Goal: Obtain resource: Download file/media

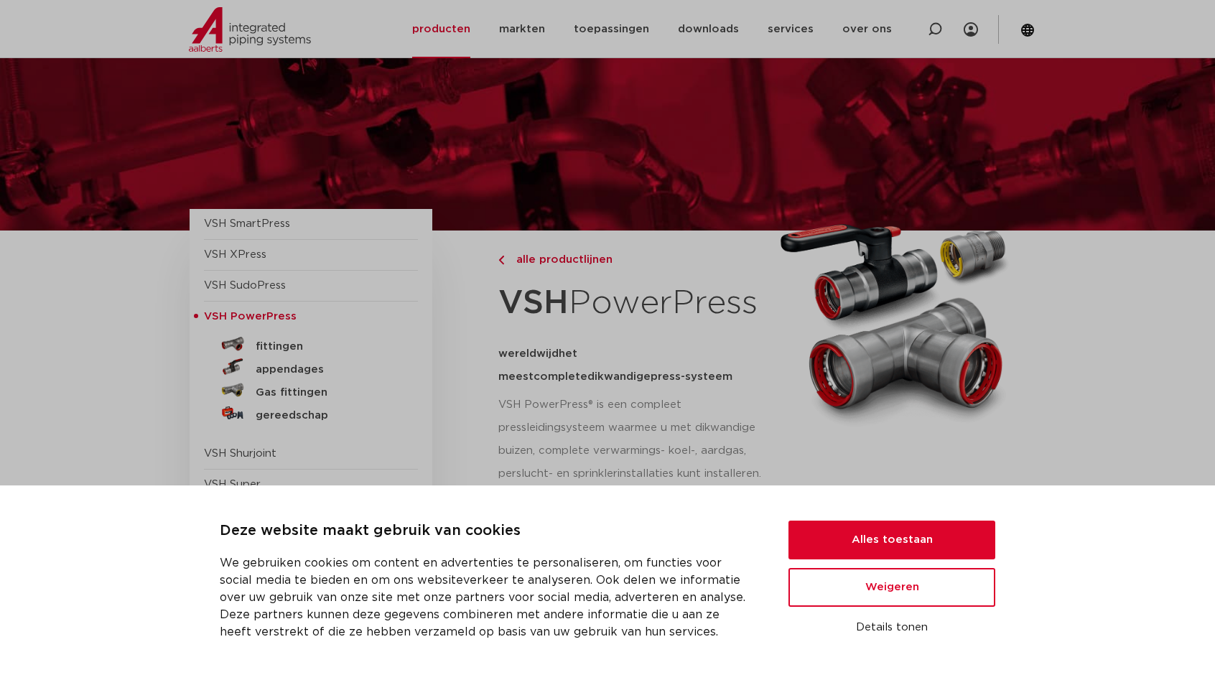
scroll to position [144, 0]
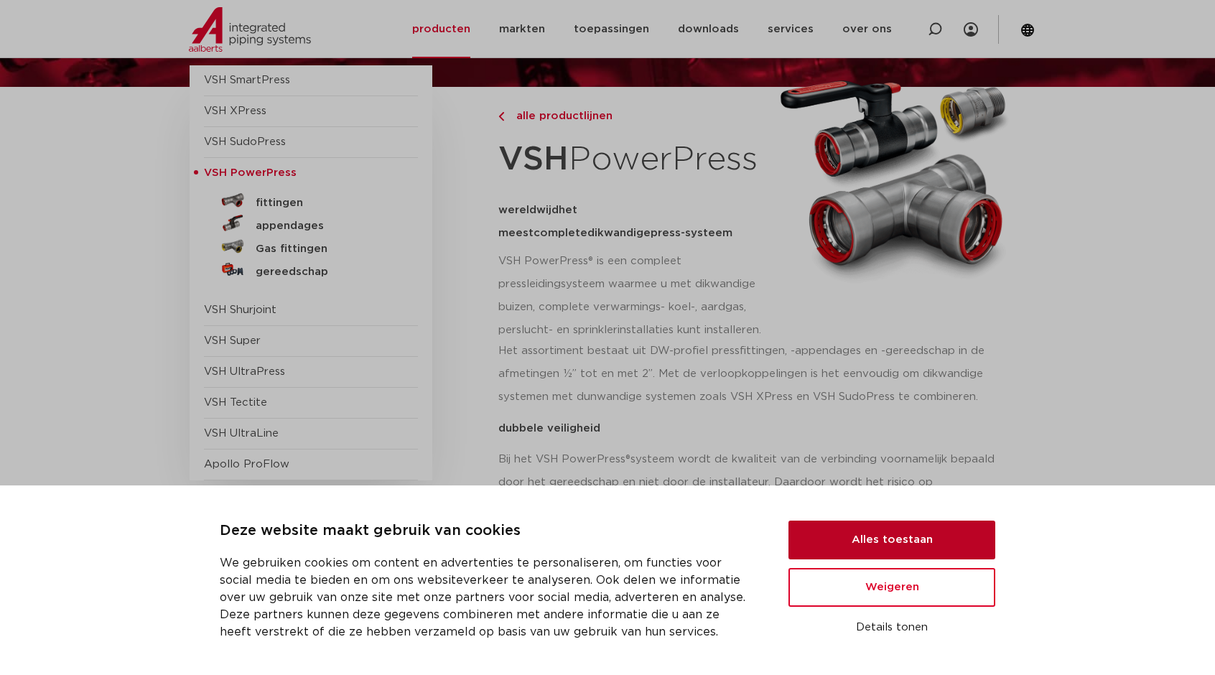
click at [935, 542] on button "Alles toestaan" at bounding box center [892, 540] width 207 height 39
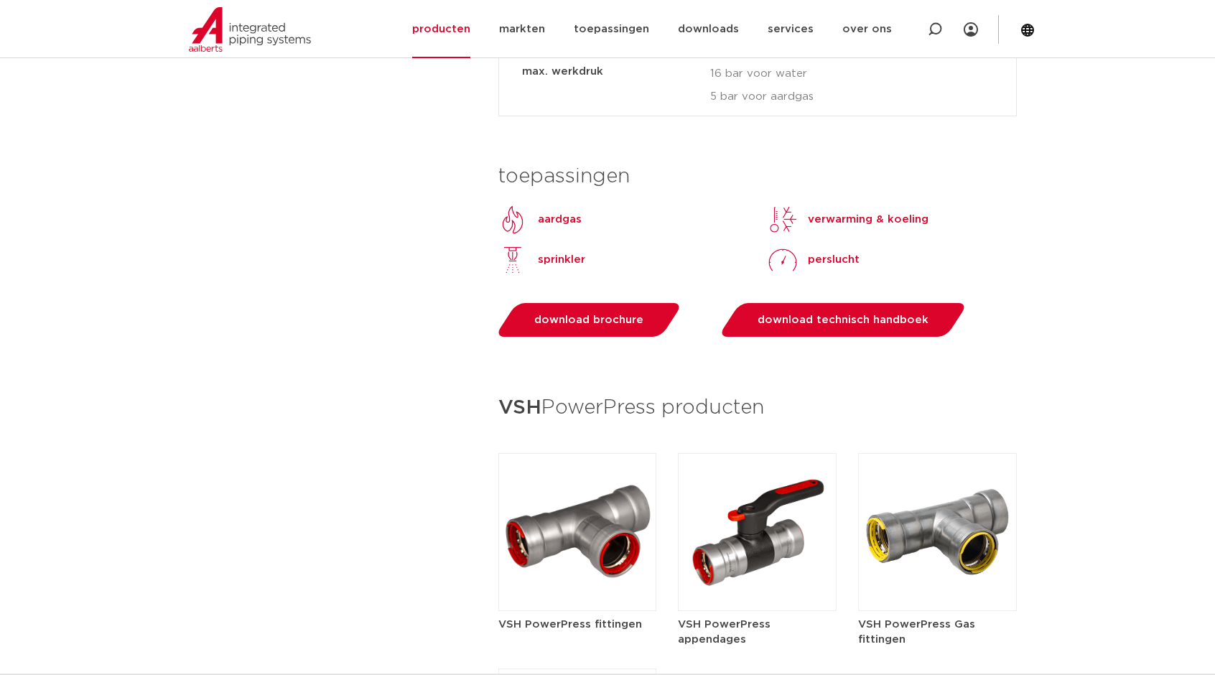
scroll to position [1652, 0]
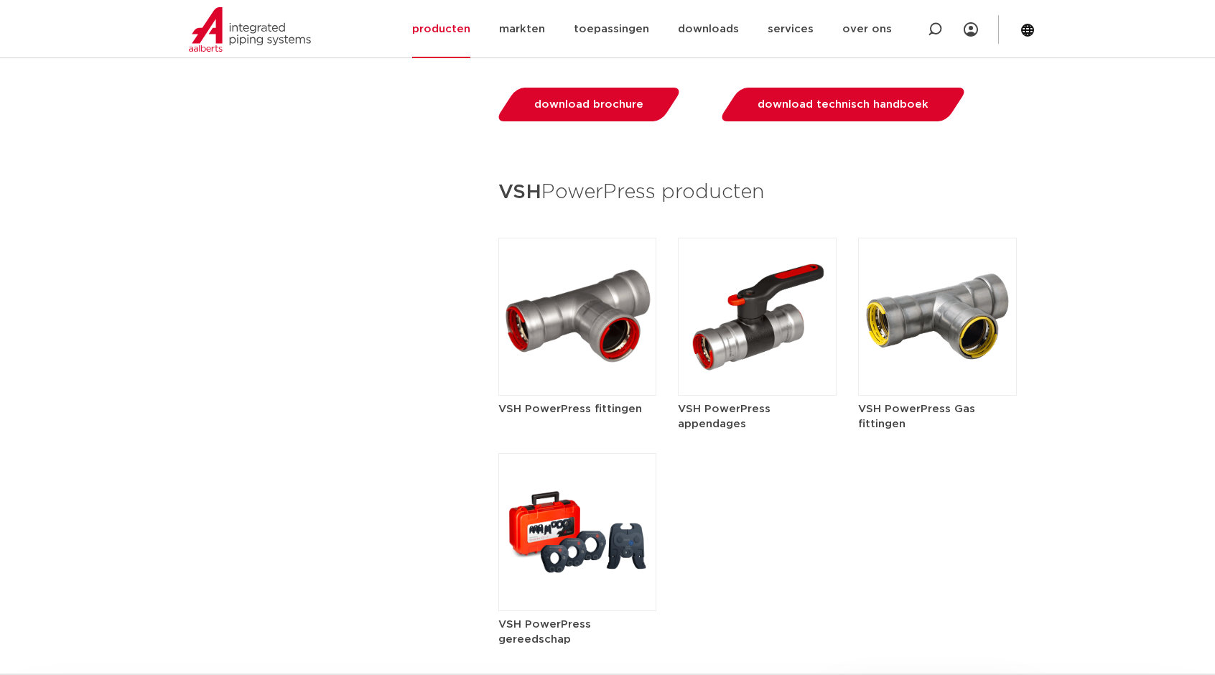
click at [531, 294] on img at bounding box center [577, 317] width 159 height 158
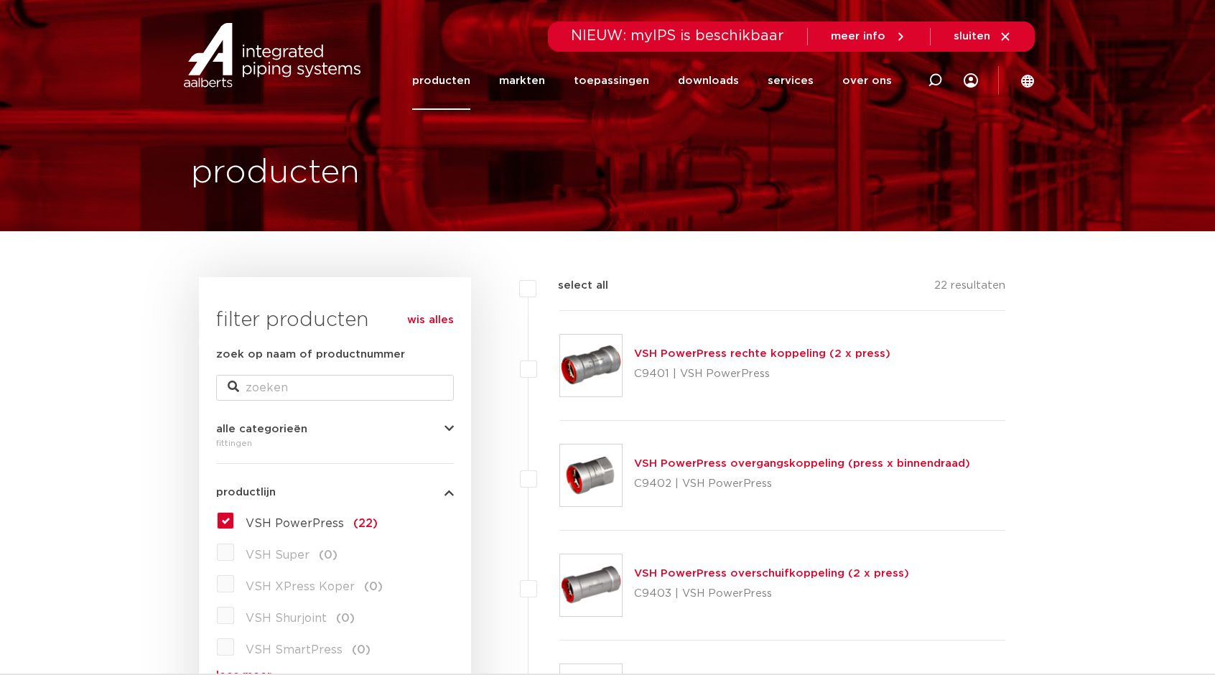
click at [707, 463] on link "VSH PowerPress overgangskoppeling (press x binnendraad)" at bounding box center [802, 463] width 336 height 11
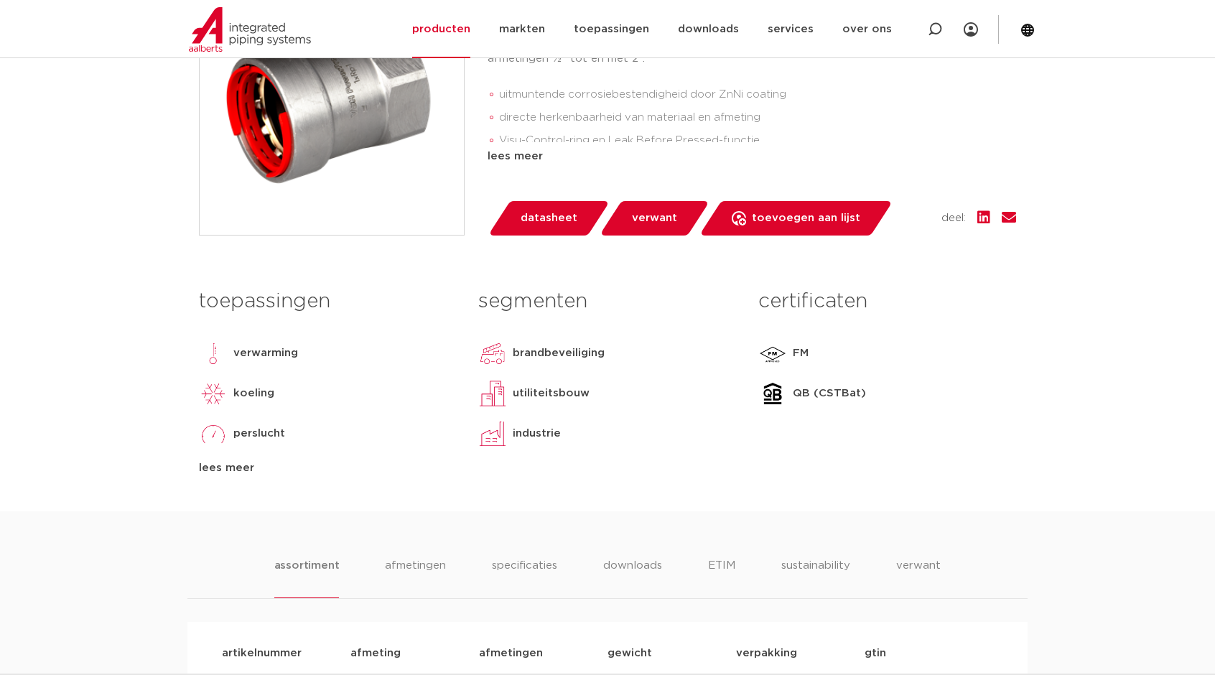
scroll to position [215, 0]
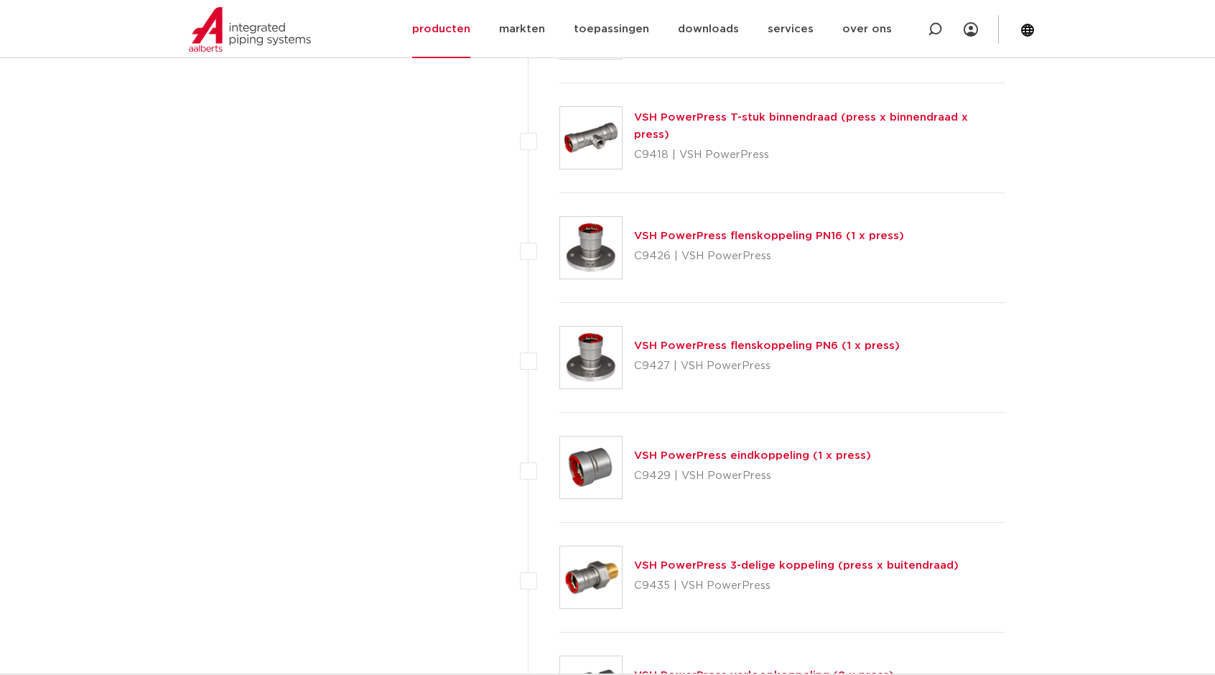
scroll to position [1580, 0]
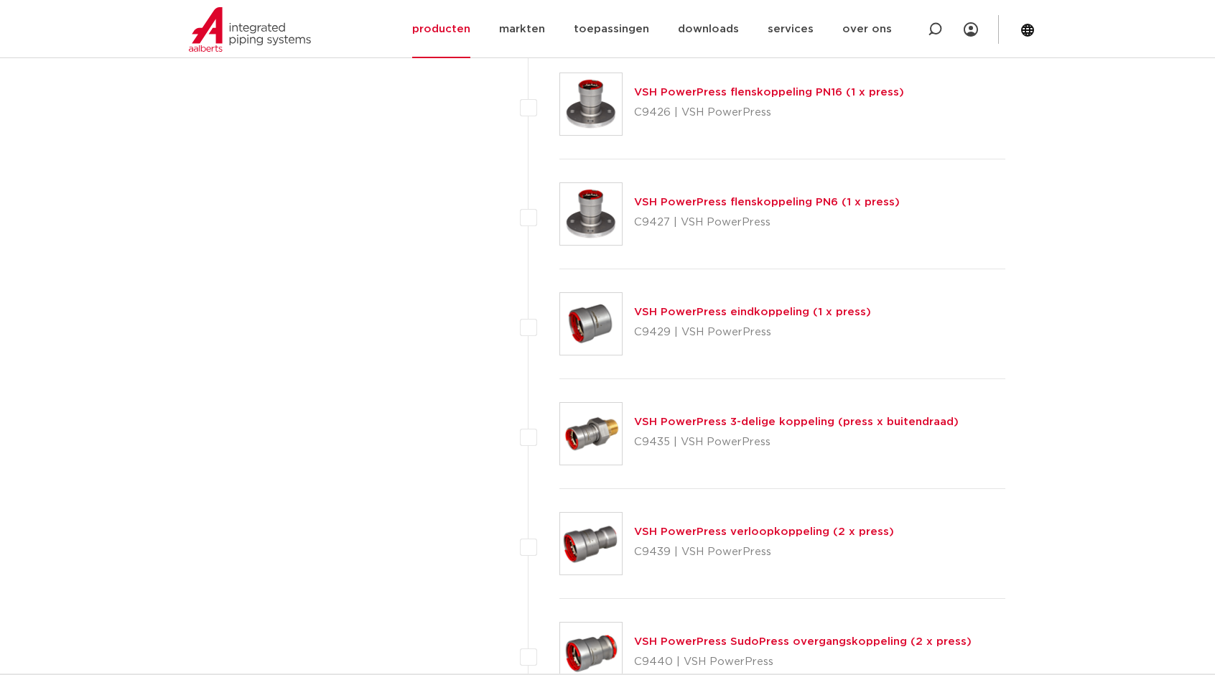
click at [396, 183] on link "VSH PowerPress flenskoppeling PN6 (1 x press)" at bounding box center [767, 202] width 266 height 11
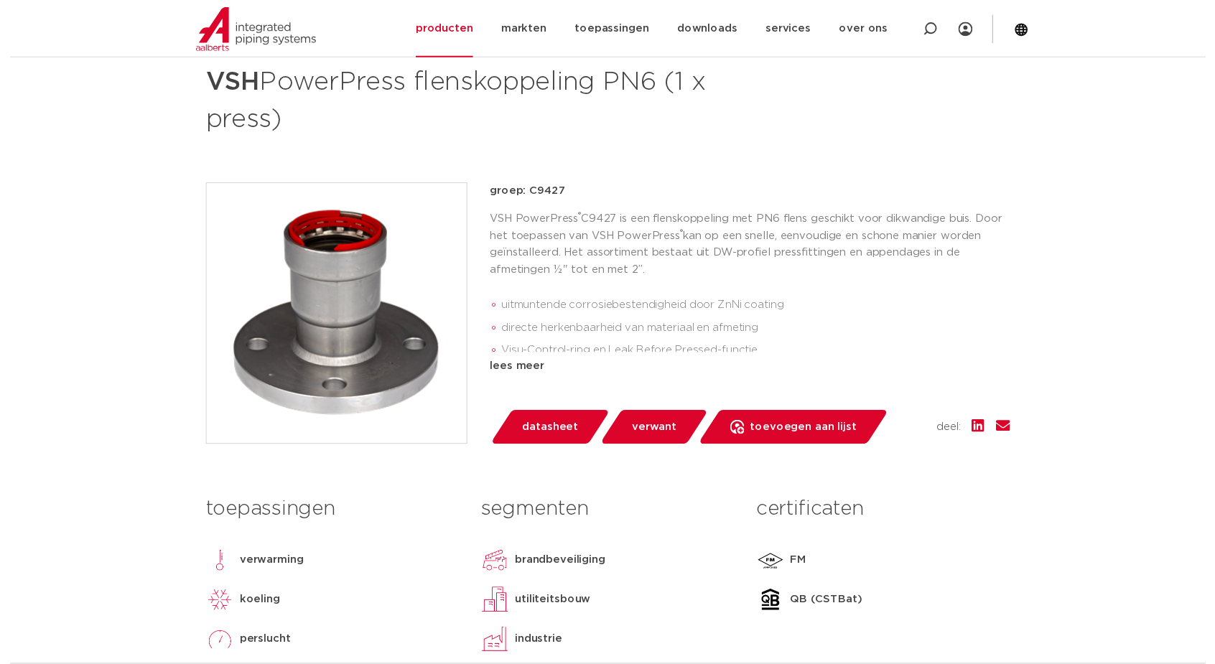
scroll to position [287, 0]
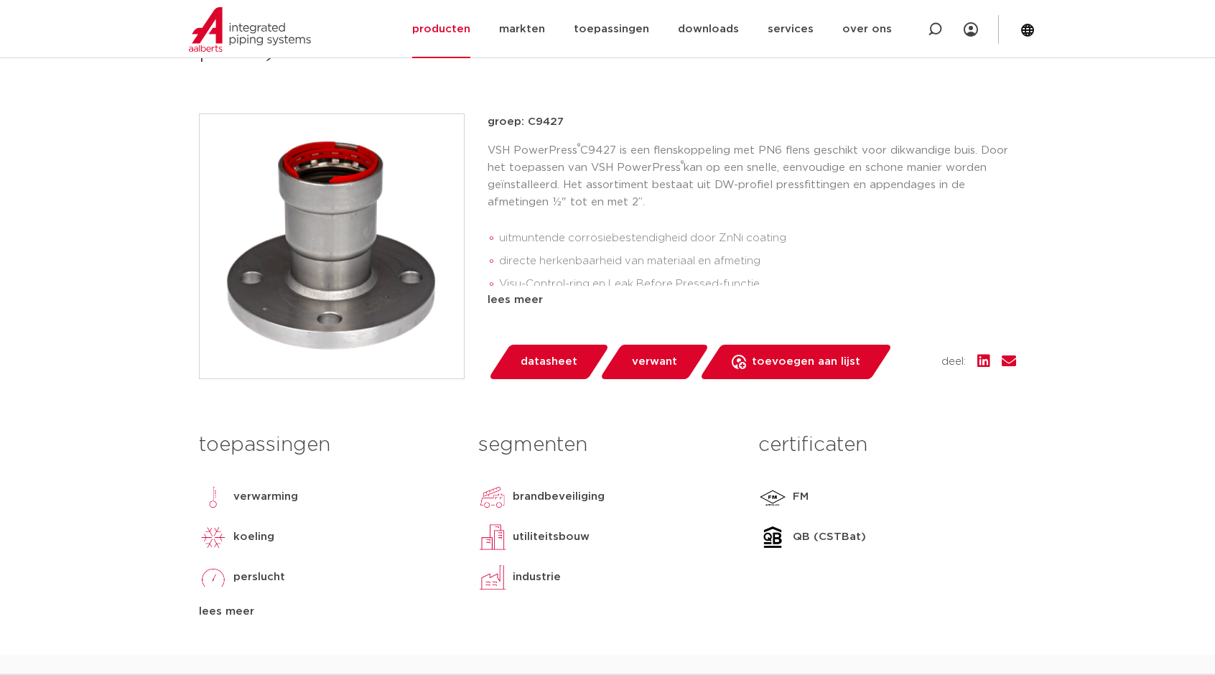
click at [544, 363] on span "datasheet" at bounding box center [549, 362] width 57 height 23
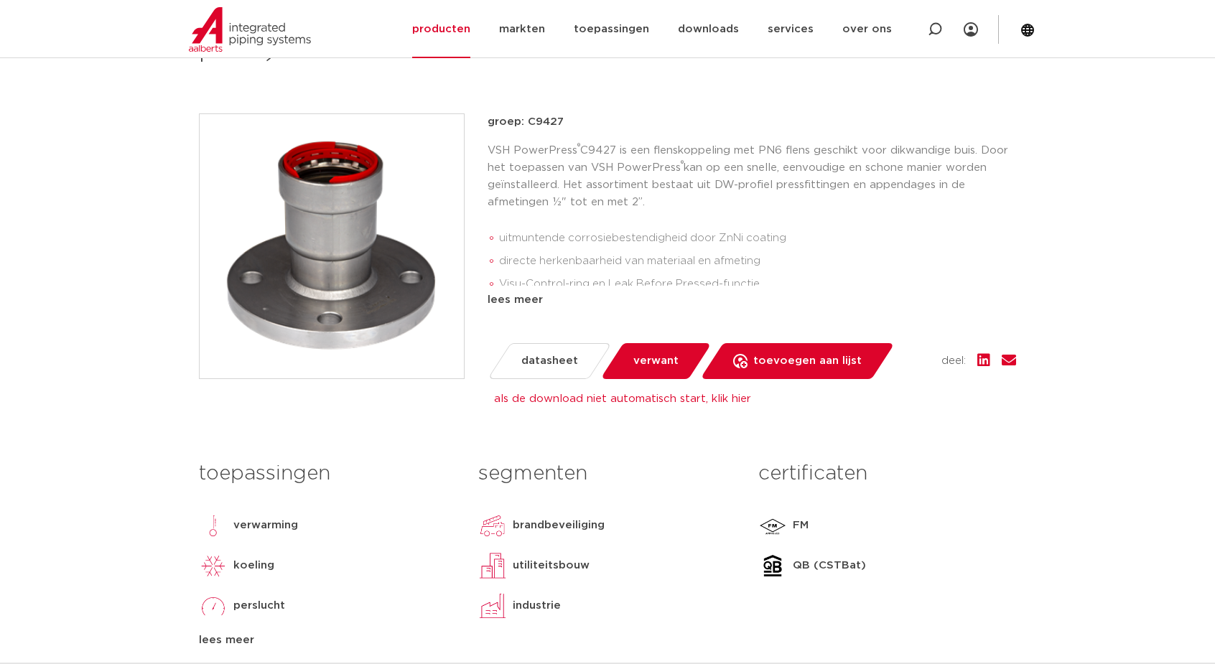
click at [656, 404] on link "als de download niet automatisch start, klik hier" at bounding box center [622, 399] width 257 height 11
